Goal: Navigation & Orientation: Understand site structure

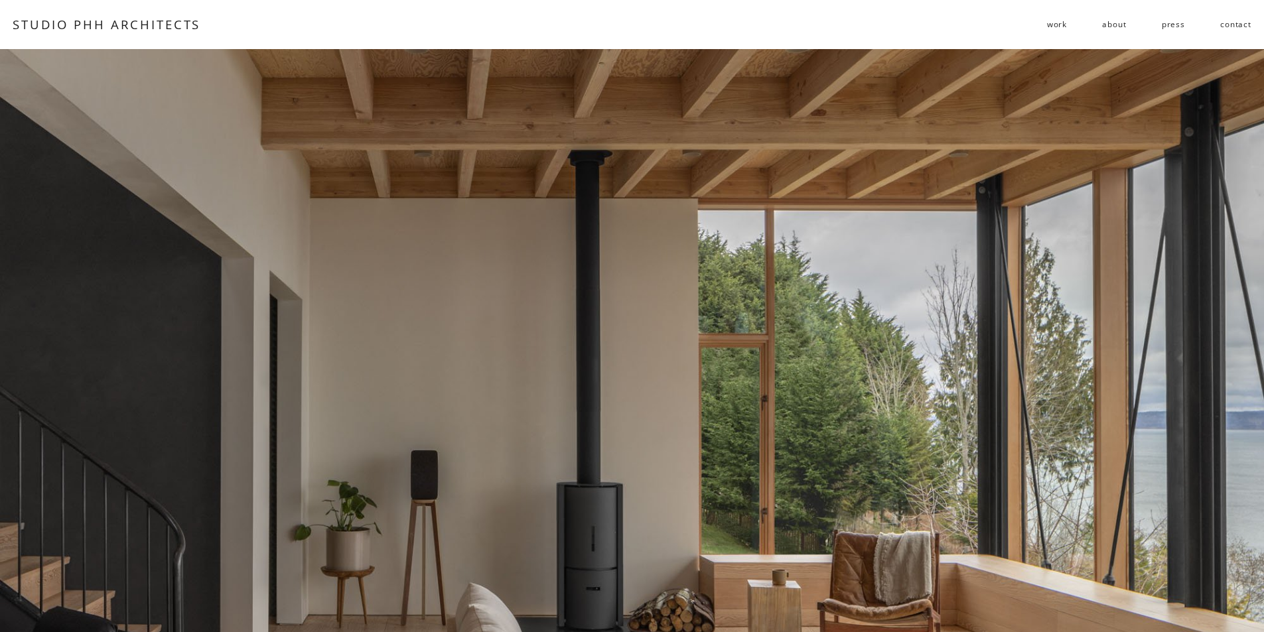
click at [1121, 23] on link "about" at bounding box center [1114, 24] width 24 height 21
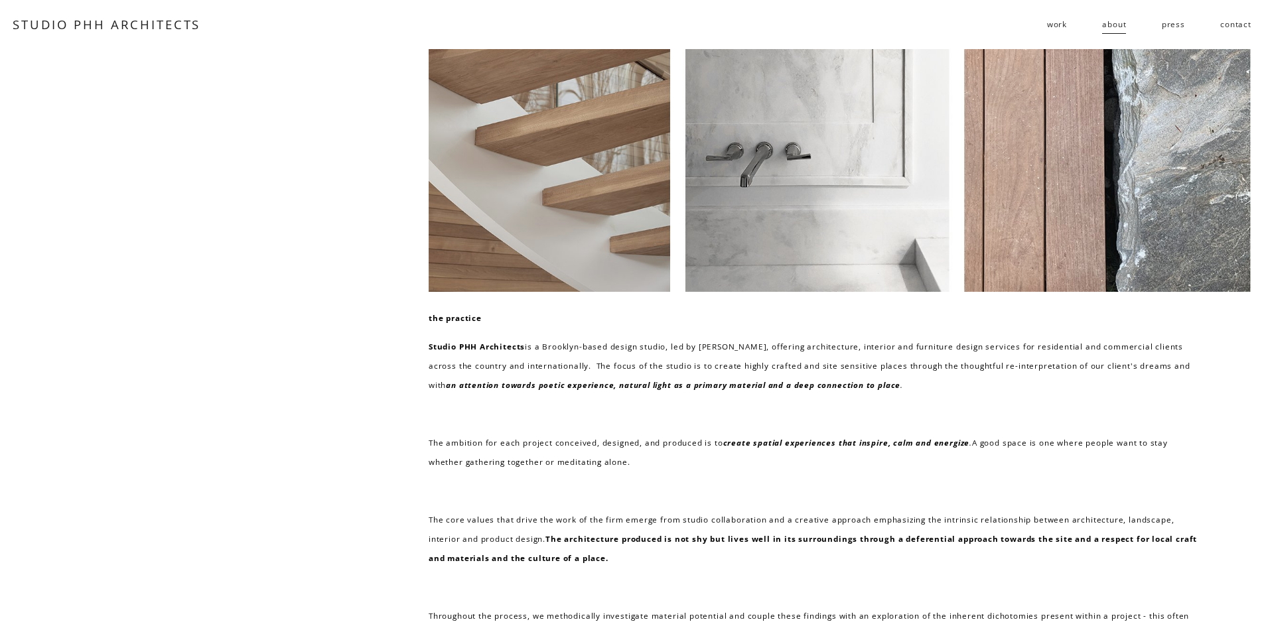
click at [0, 0] on span "residential" at bounding box center [0, 0] width 0 height 0
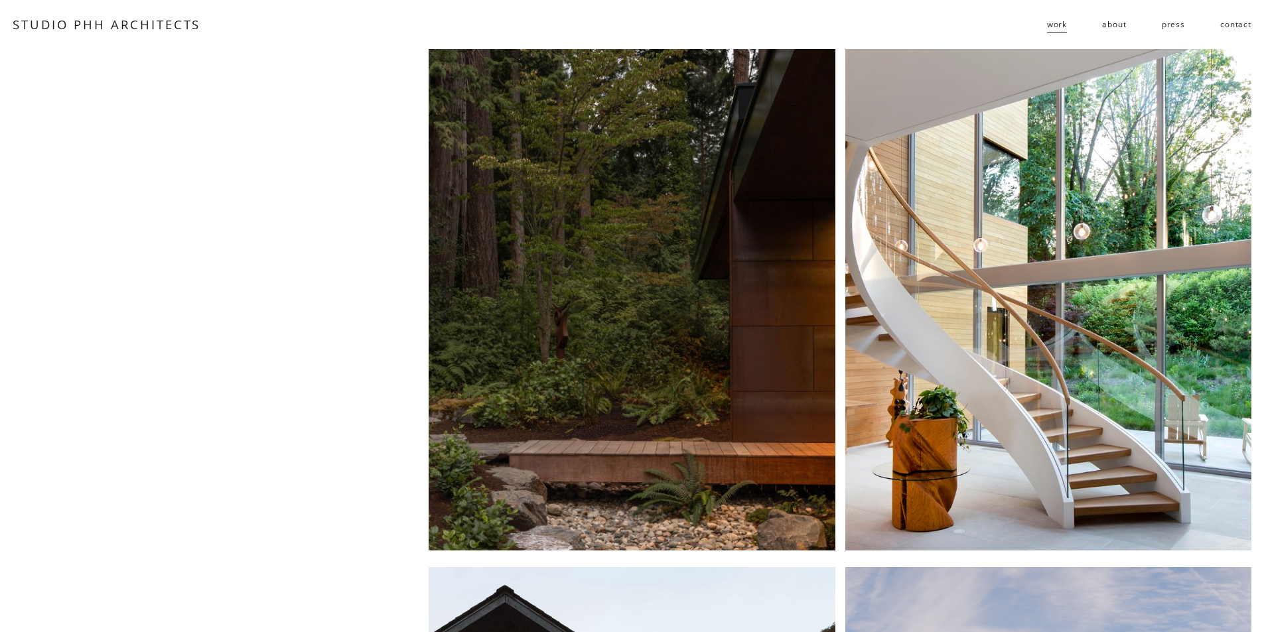
click at [720, 259] on div at bounding box center [632, 300] width 406 height 502
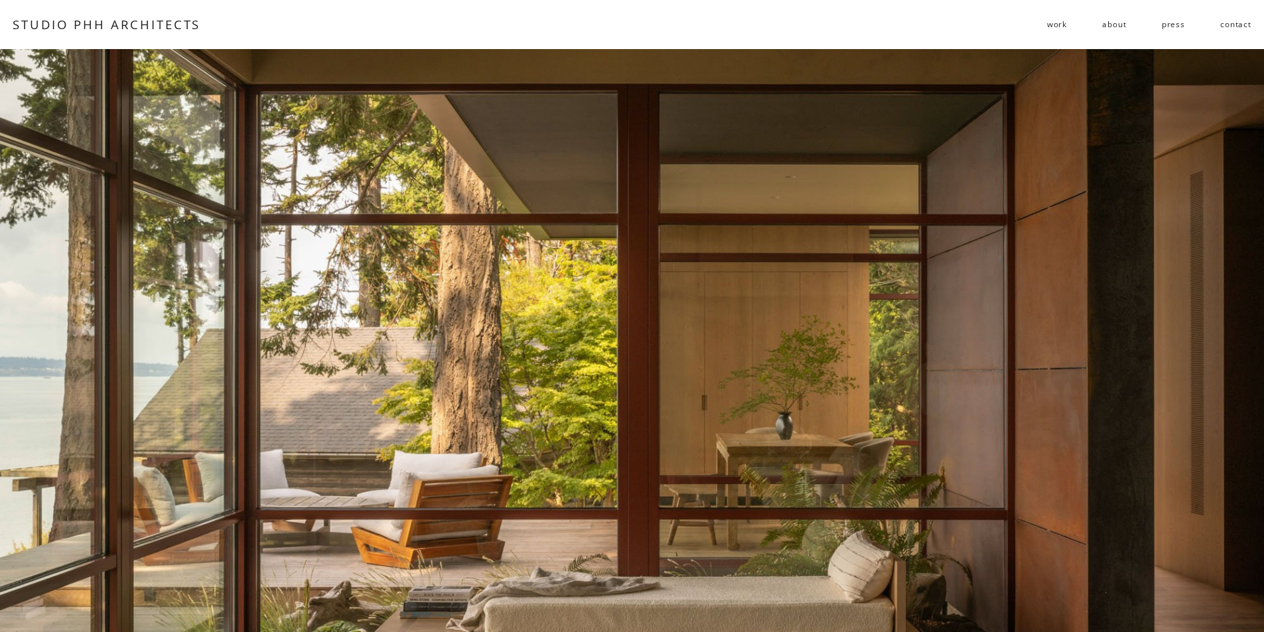
click at [1112, 28] on link "about" at bounding box center [1114, 24] width 24 height 21
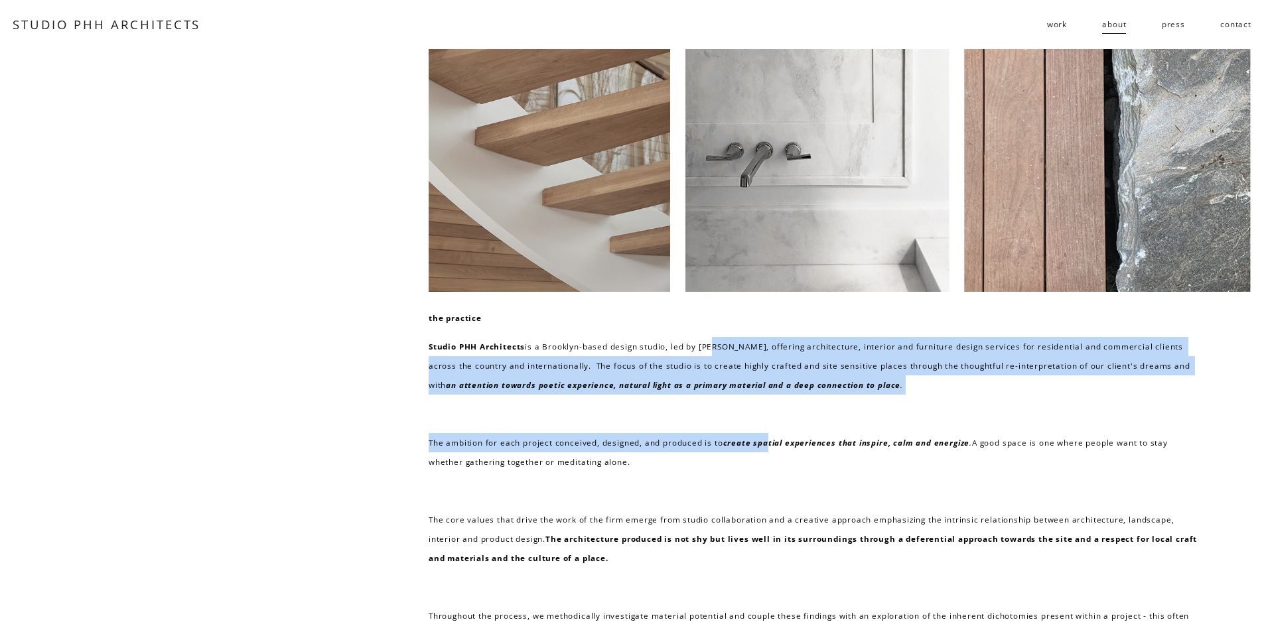
drag, startPoint x: 708, startPoint y: 350, endPoint x: 764, endPoint y: 453, distance: 117.6
click at [764, 453] on div "the practice Studio PHH Architects is a Brooklyn-based design studio, led by [P…" at bounding box center [814, 477] width 771 height 337
click at [1054, 27] on span "work" at bounding box center [1057, 24] width 20 height 19
click at [0, 0] on span "residential" at bounding box center [0, 0] width 0 height 0
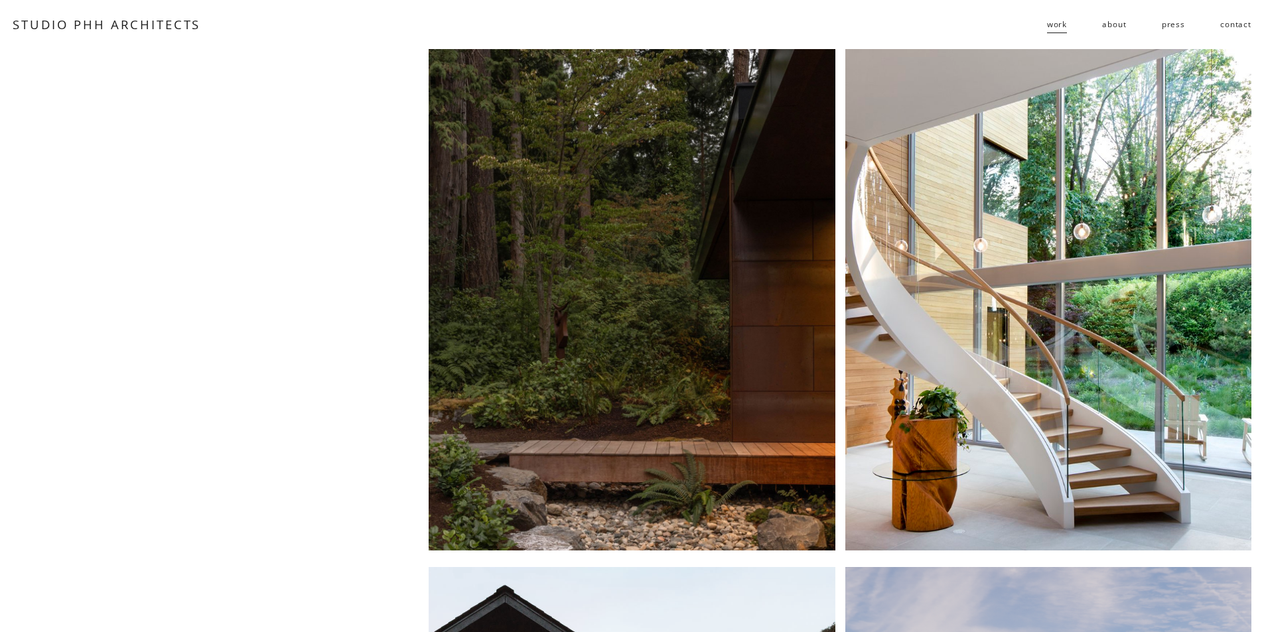
click at [1176, 25] on link "press" at bounding box center [1173, 24] width 23 height 21
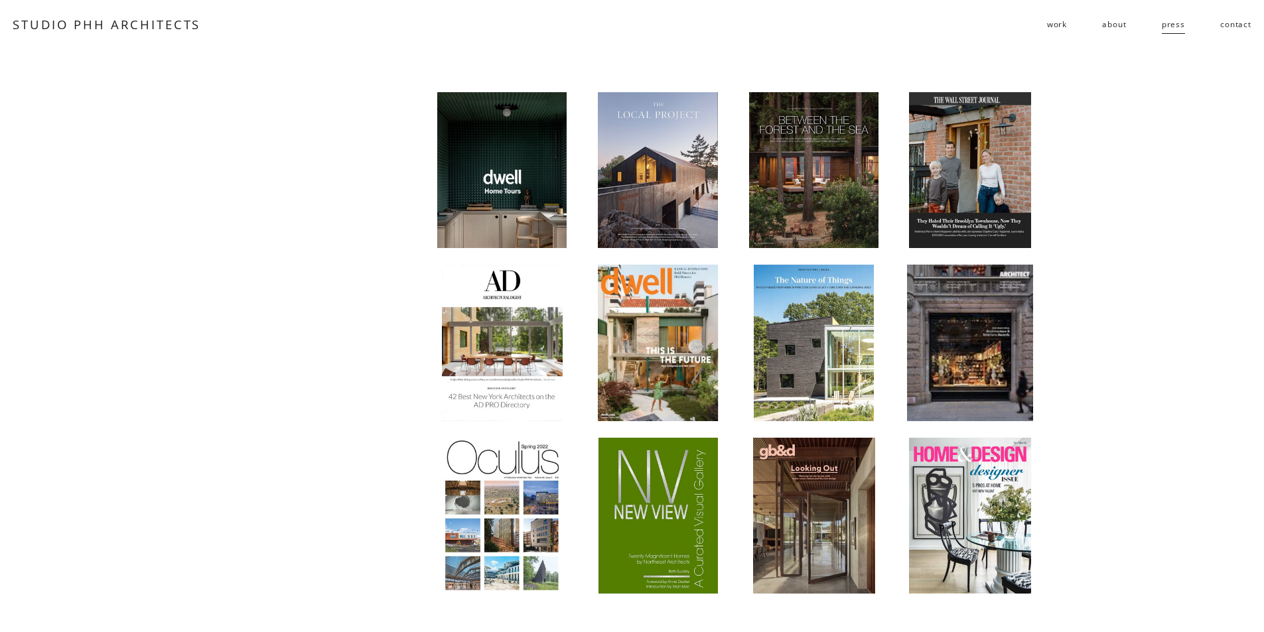
click at [955, 173] on div at bounding box center [969, 170] width 123 height 157
